Goal: Find specific page/section: Find specific page/section

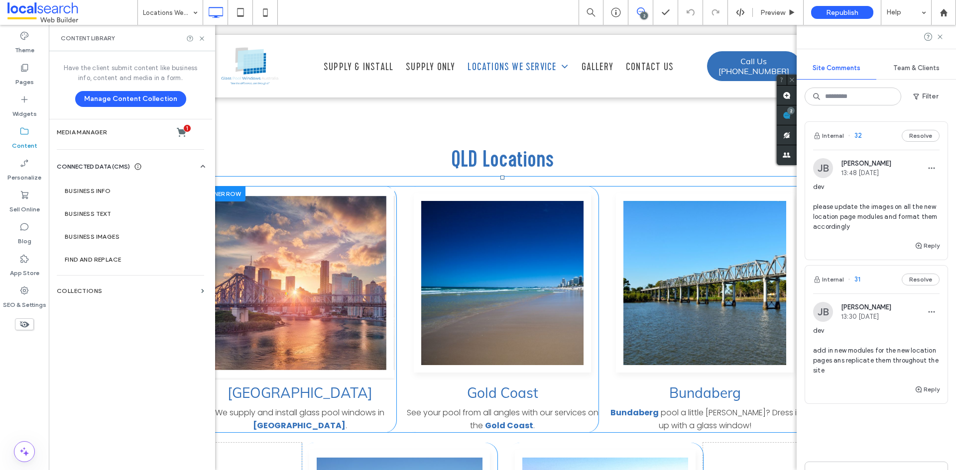
scroll to position [2379, 0]
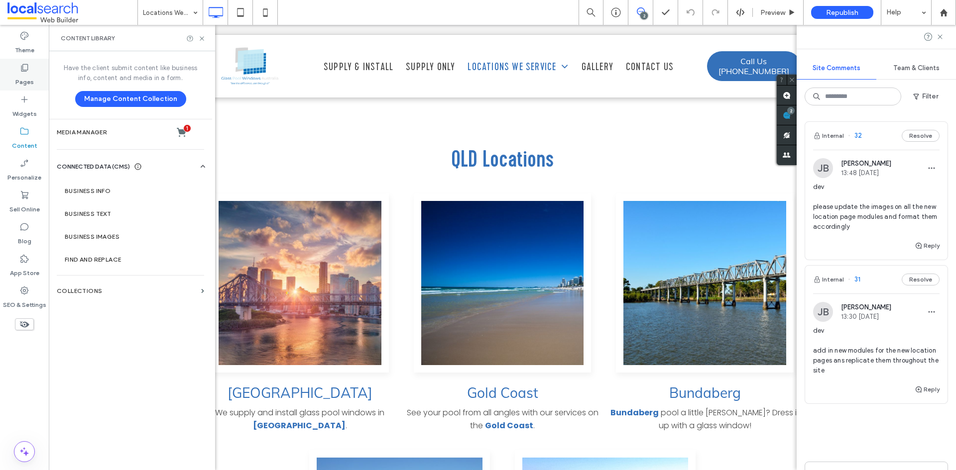
click at [25, 76] on label "Pages" at bounding box center [24, 80] width 18 height 14
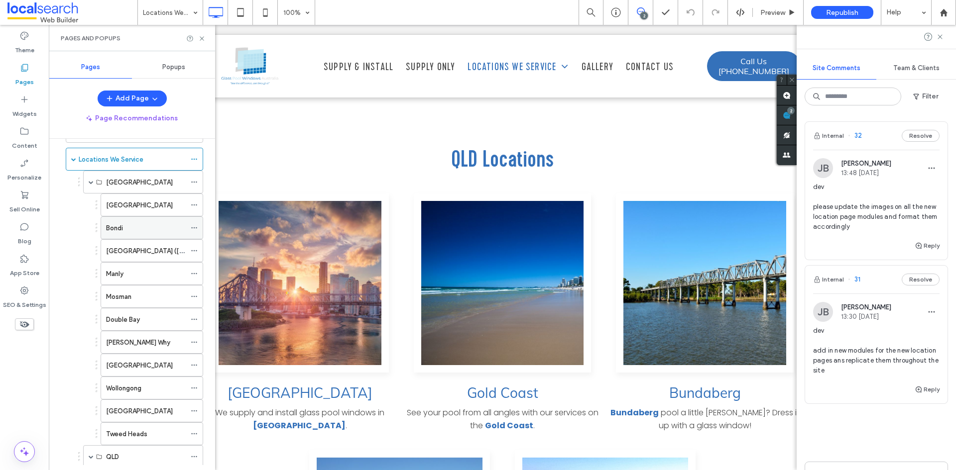
scroll to position [100, 0]
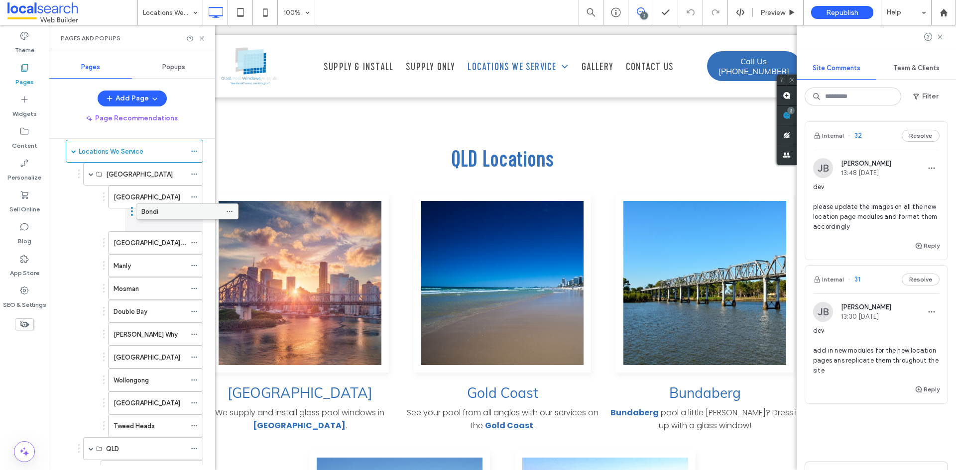
drag, startPoint x: 113, startPoint y: 221, endPoint x: 148, endPoint y: 211, distance: 36.7
drag, startPoint x: 123, startPoint y: 217, endPoint x: 150, endPoint y: 197, distance: 33.6
drag, startPoint x: 127, startPoint y: 217, endPoint x: 144, endPoint y: 192, distance: 30.5
click at [29, 72] on div "Pages" at bounding box center [24, 75] width 49 height 32
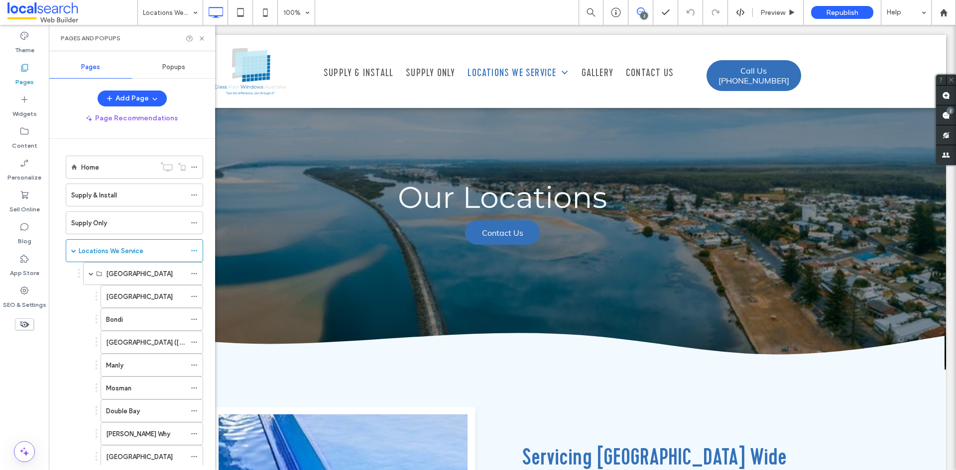
click at [135, 297] on div "[GEOGRAPHIC_DATA]" at bounding box center [146, 297] width 80 height 10
drag, startPoint x: 97, startPoint y: 322, endPoint x: 132, endPoint y: 317, distance: 35.7
drag, startPoint x: 104, startPoint y: 319, endPoint x: 141, endPoint y: 291, distance: 46.6
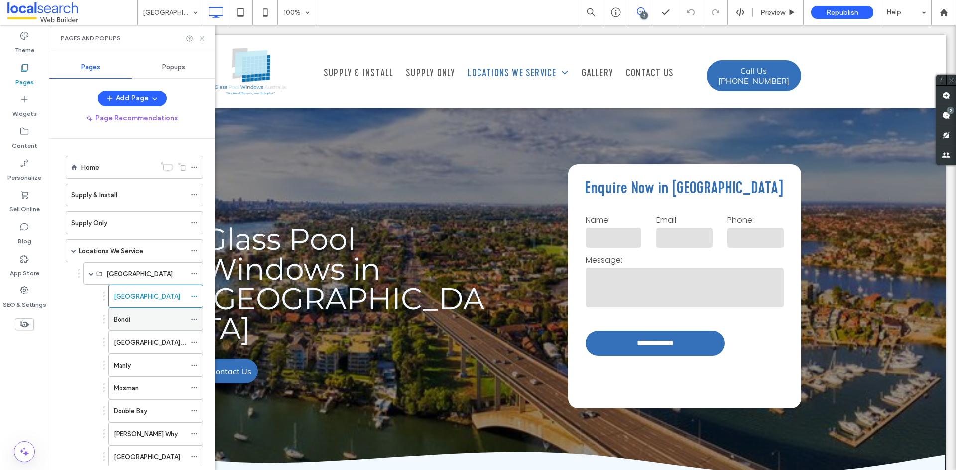
click at [193, 319] on icon at bounding box center [194, 319] width 7 height 7
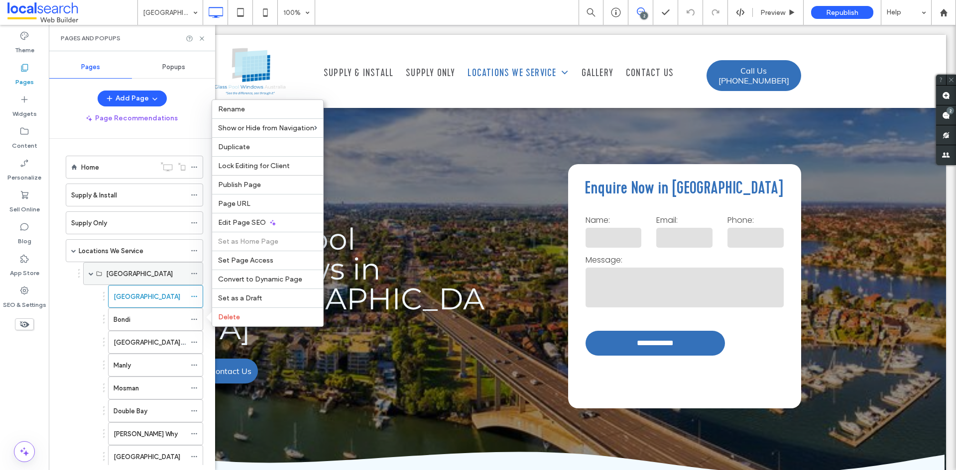
click at [91, 272] on span at bounding box center [91, 273] width 5 height 5
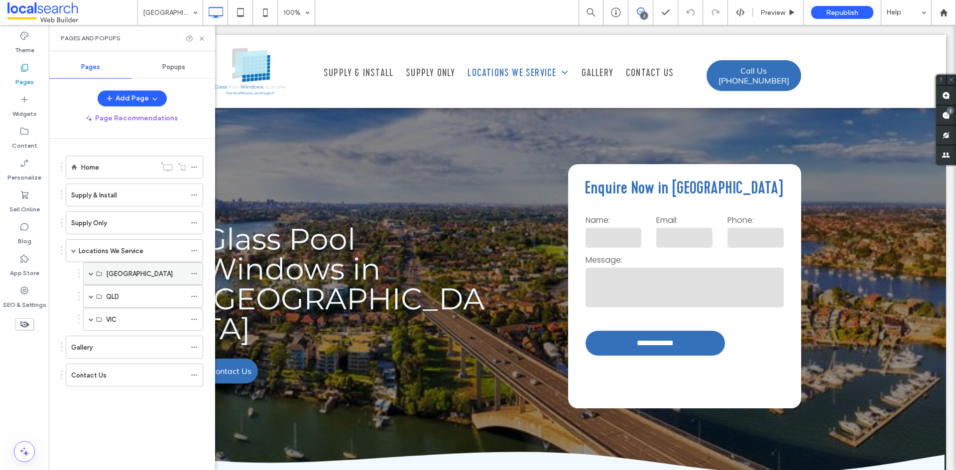
click at [91, 272] on span at bounding box center [91, 273] width 5 height 5
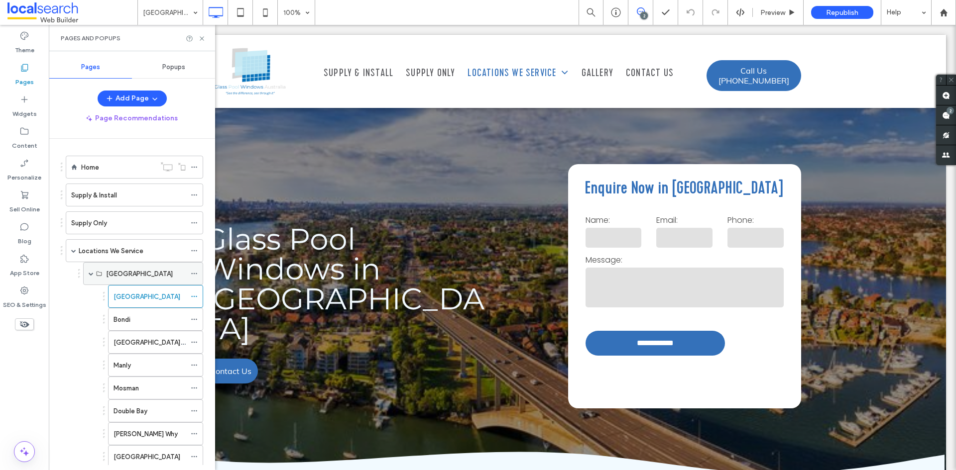
click at [91, 272] on span at bounding box center [91, 273] width 5 height 5
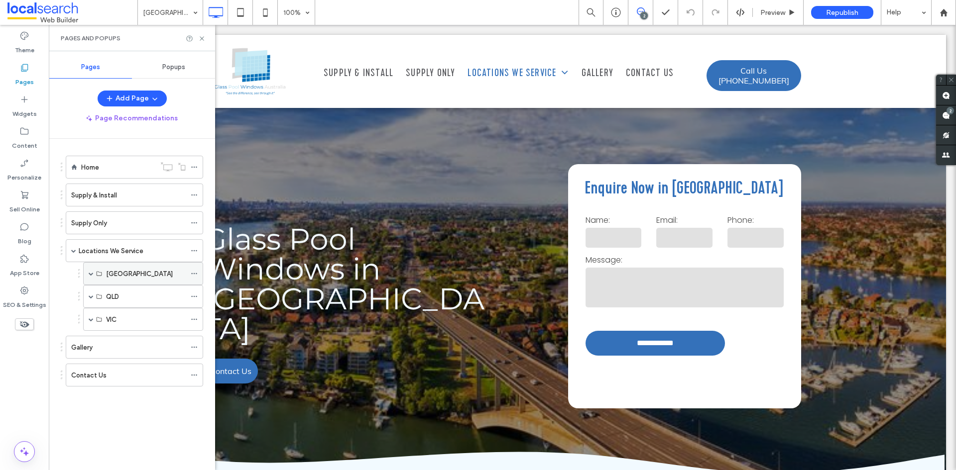
click at [91, 272] on span at bounding box center [91, 273] width 5 height 5
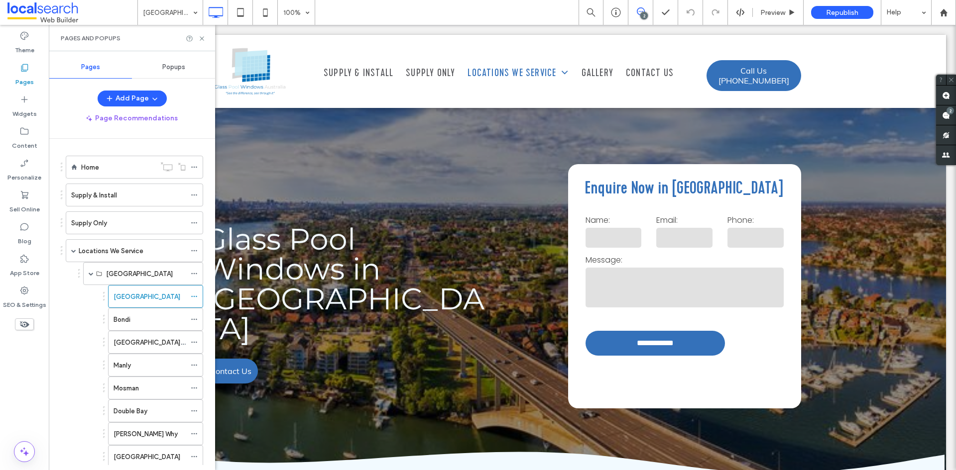
click at [104, 298] on div "[GEOGRAPHIC_DATA]" at bounding box center [153, 296] width 100 height 23
drag, startPoint x: 104, startPoint y: 319, endPoint x: 129, endPoint y: 309, distance: 26.6
click at [121, 321] on label "Bondi" at bounding box center [122, 319] width 17 height 17
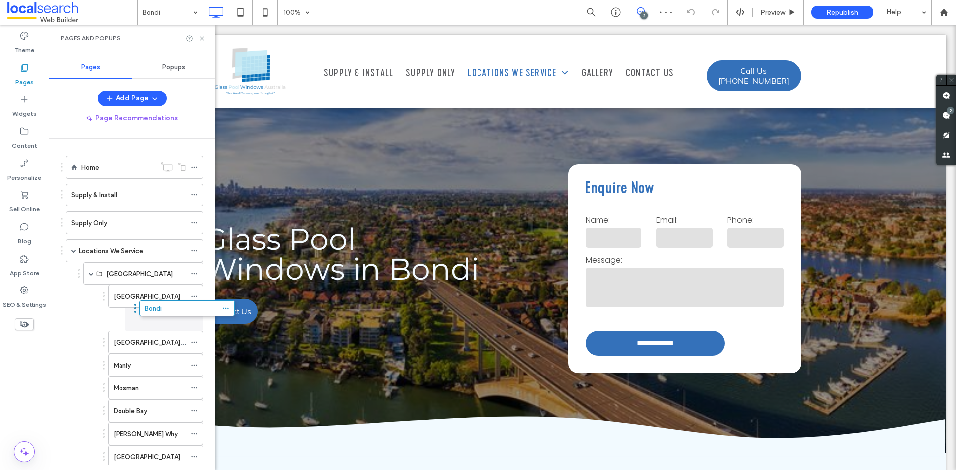
drag, startPoint x: 103, startPoint y: 323, endPoint x: 134, endPoint y: 311, distance: 33.7
click at [200, 37] on icon at bounding box center [201, 38] width 7 height 7
